Goal: Navigation & Orientation: Find specific page/section

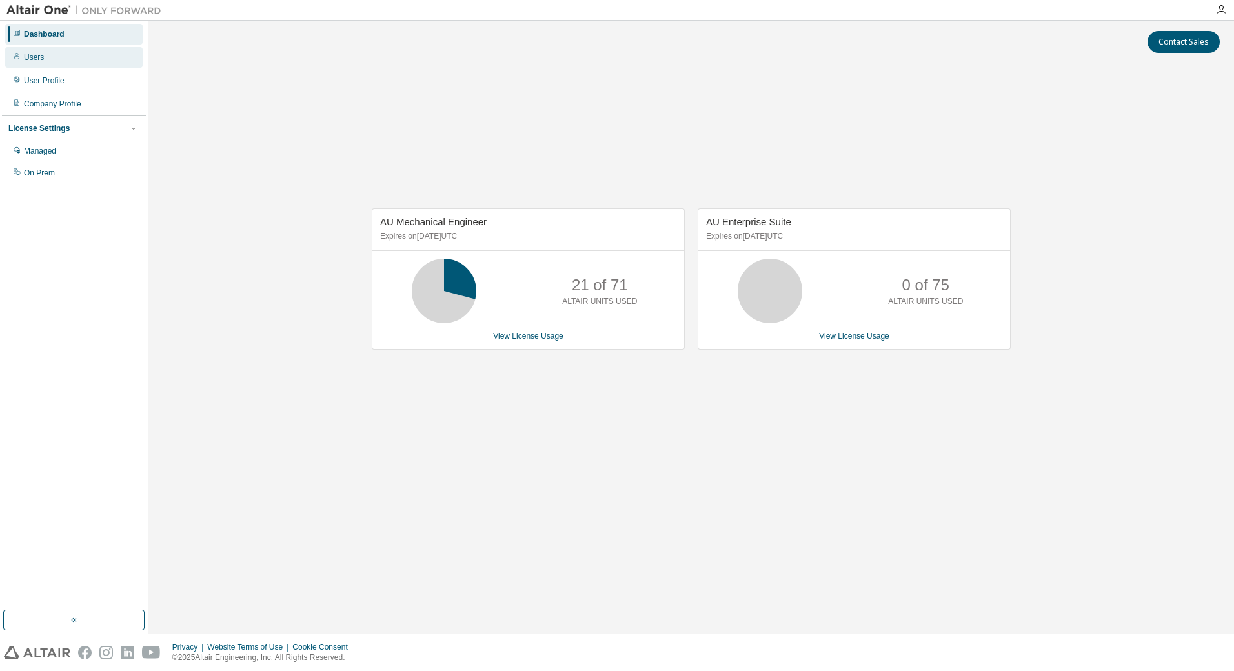
click at [30, 65] on div "Users" at bounding box center [73, 57] width 137 height 21
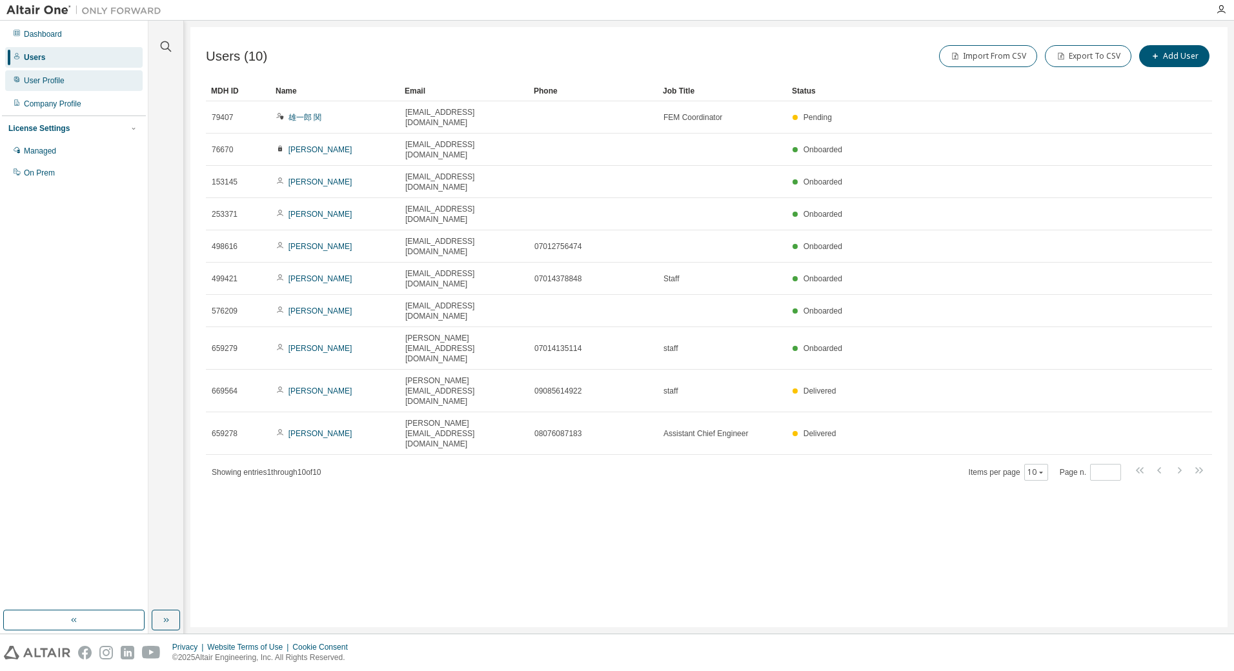
click at [56, 89] on div "User Profile" at bounding box center [73, 80] width 137 height 21
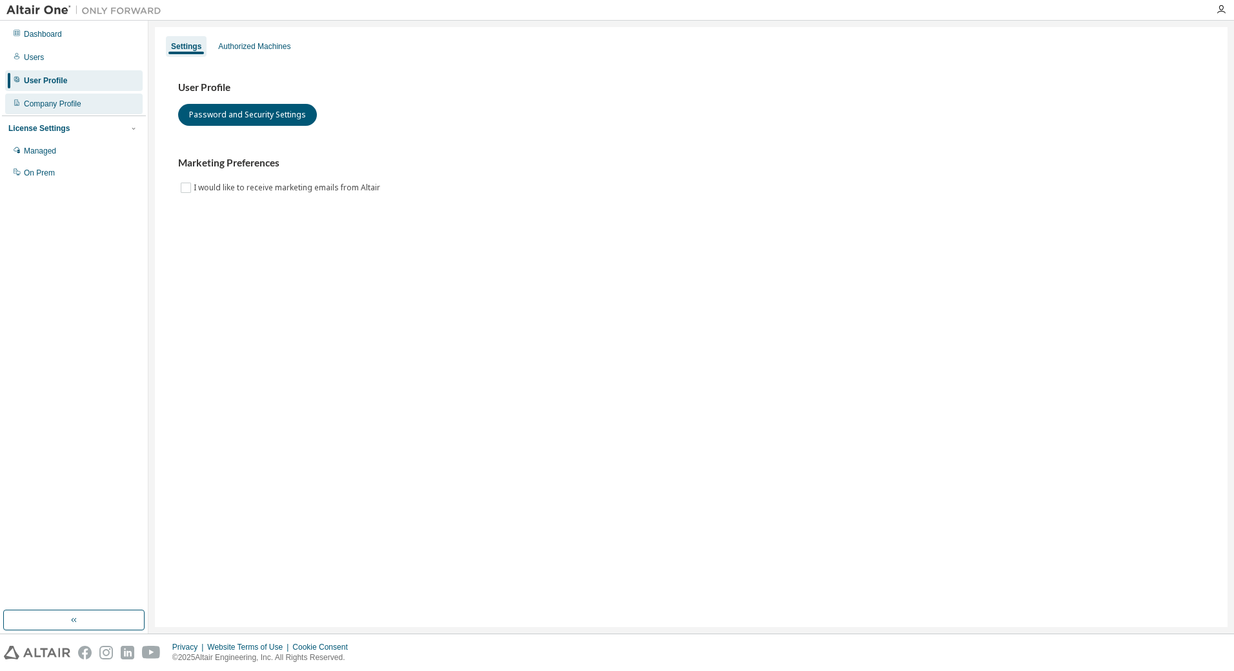
click at [56, 105] on div "Company Profile" at bounding box center [52, 104] width 57 height 10
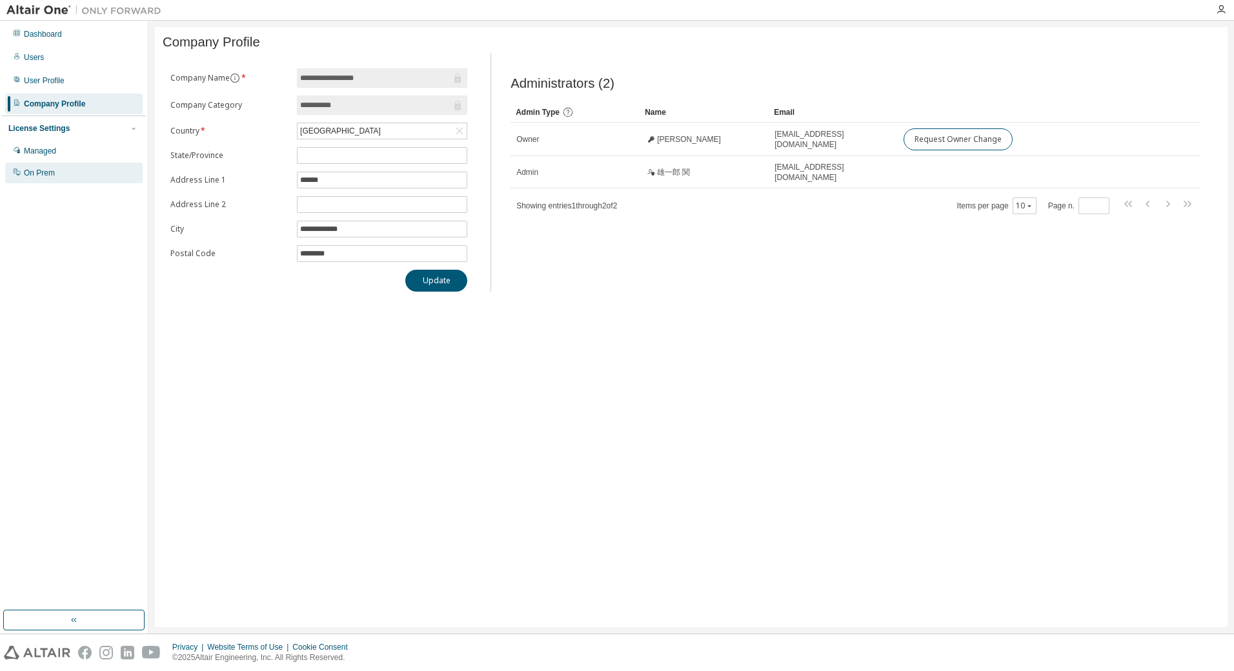
click at [43, 174] on div "On Prem" at bounding box center [39, 173] width 31 height 10
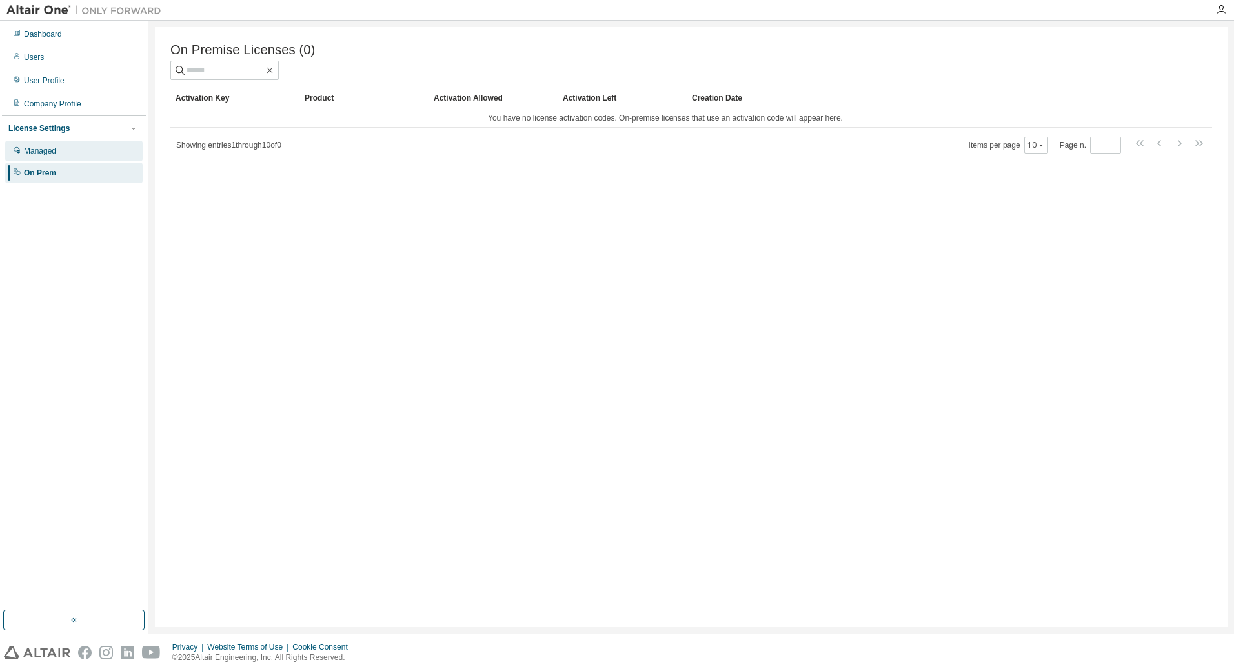
click at [45, 153] on div "Managed" at bounding box center [40, 151] width 32 height 10
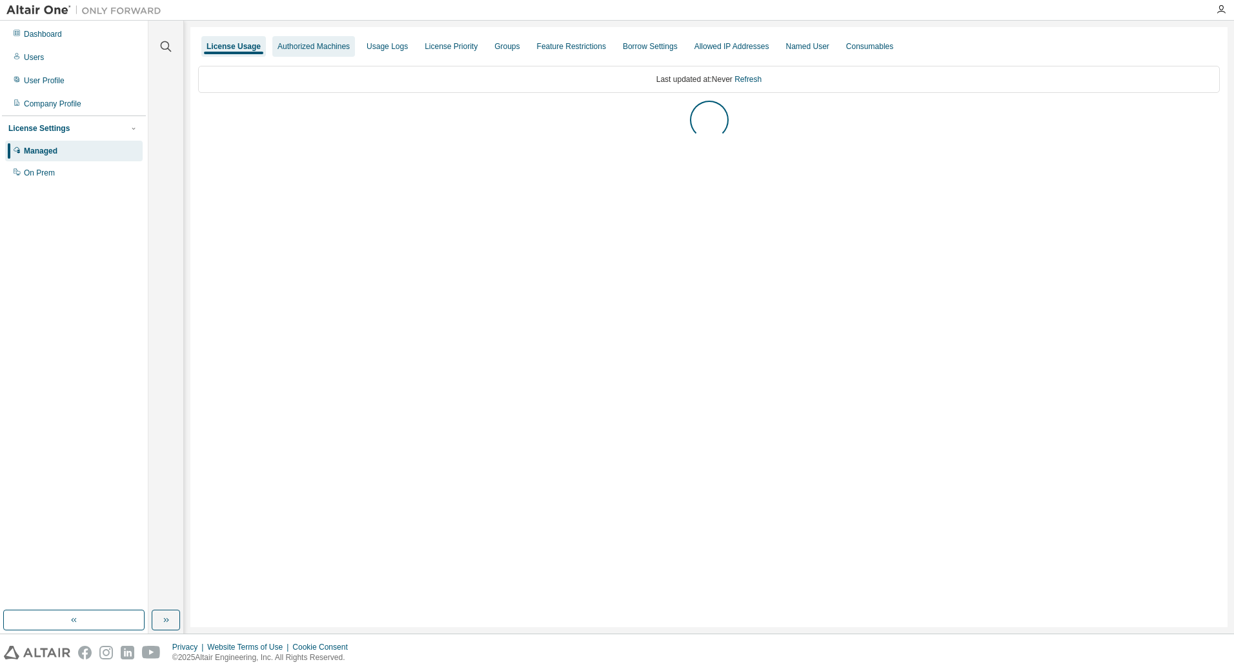
click at [304, 45] on div "Authorized Machines" at bounding box center [314, 46] width 72 height 10
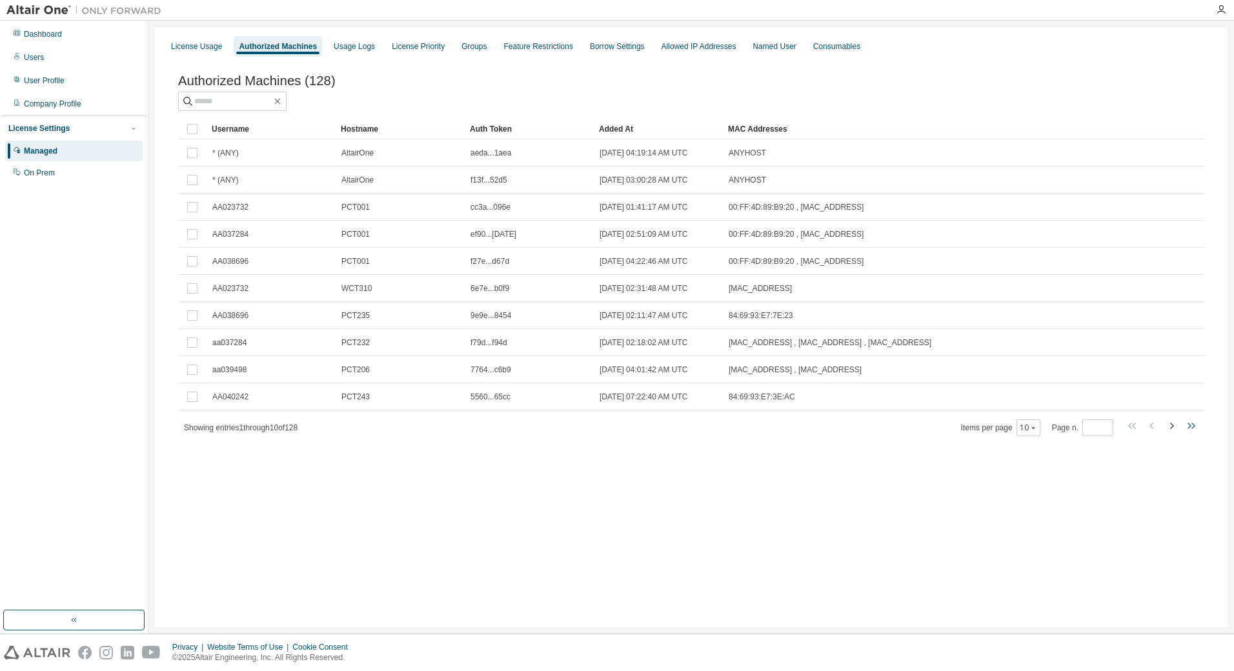
click at [1191, 432] on icon "button" at bounding box center [1190, 425] width 15 height 15
type input "**"
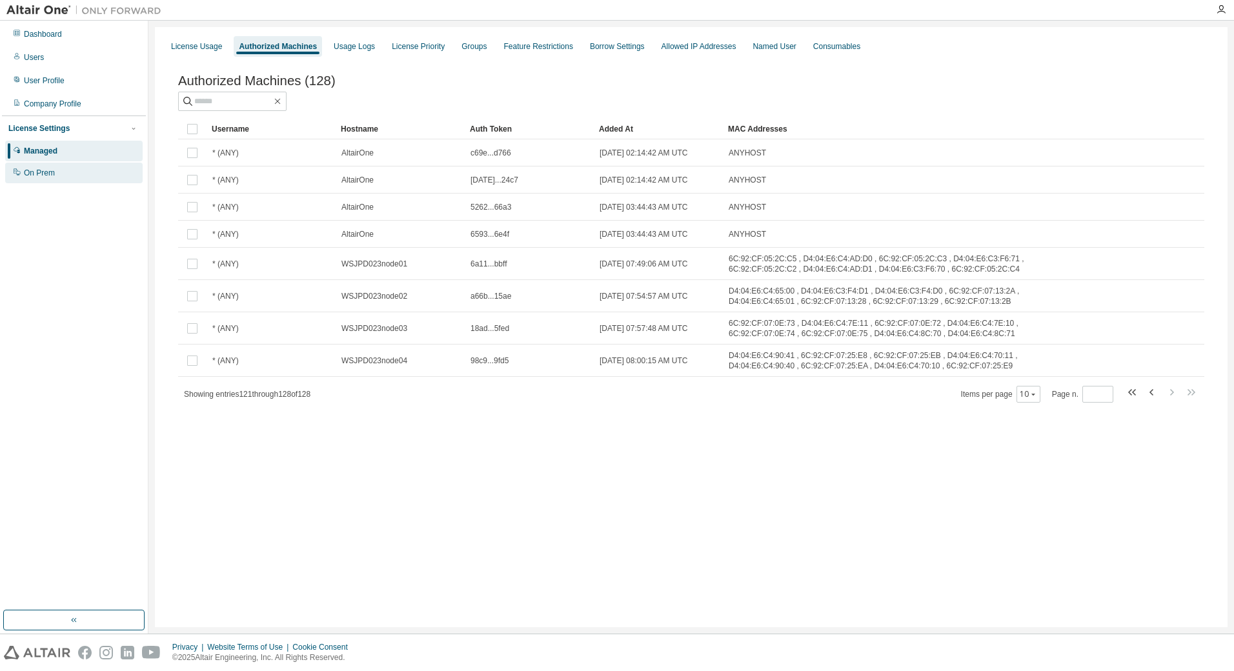
click at [45, 172] on div "On Prem" at bounding box center [39, 173] width 31 height 10
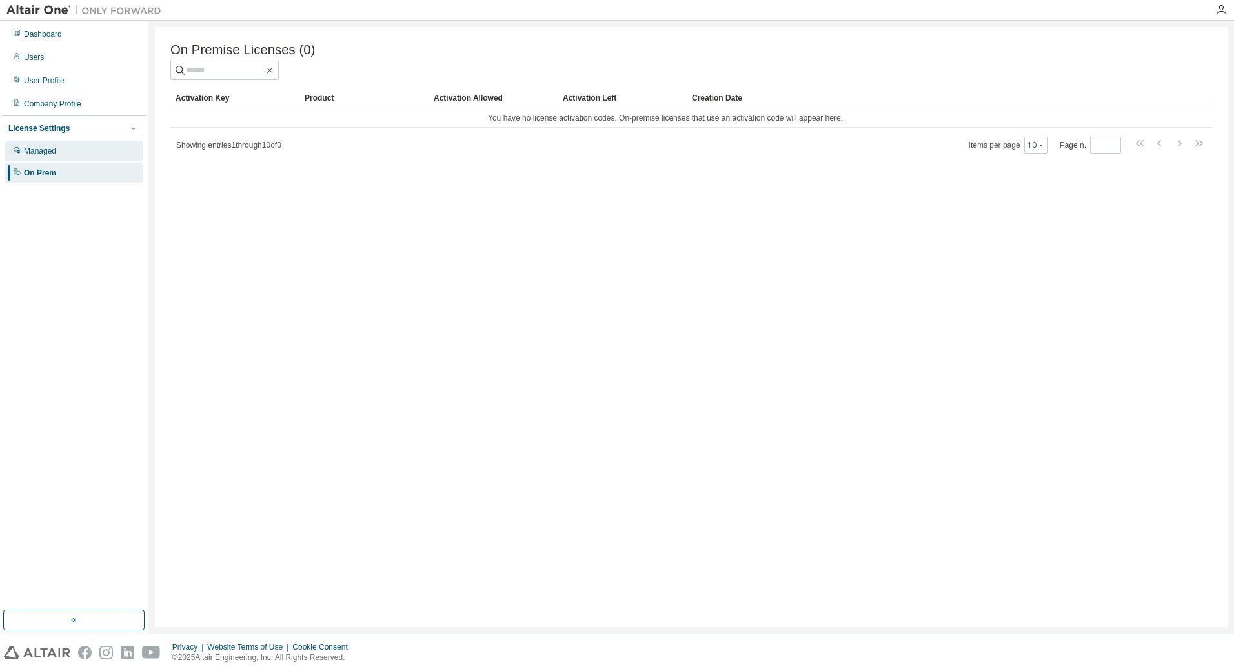
click at [30, 150] on div "Managed" at bounding box center [40, 151] width 32 height 10
